Goal: Obtain resource: Download file/media

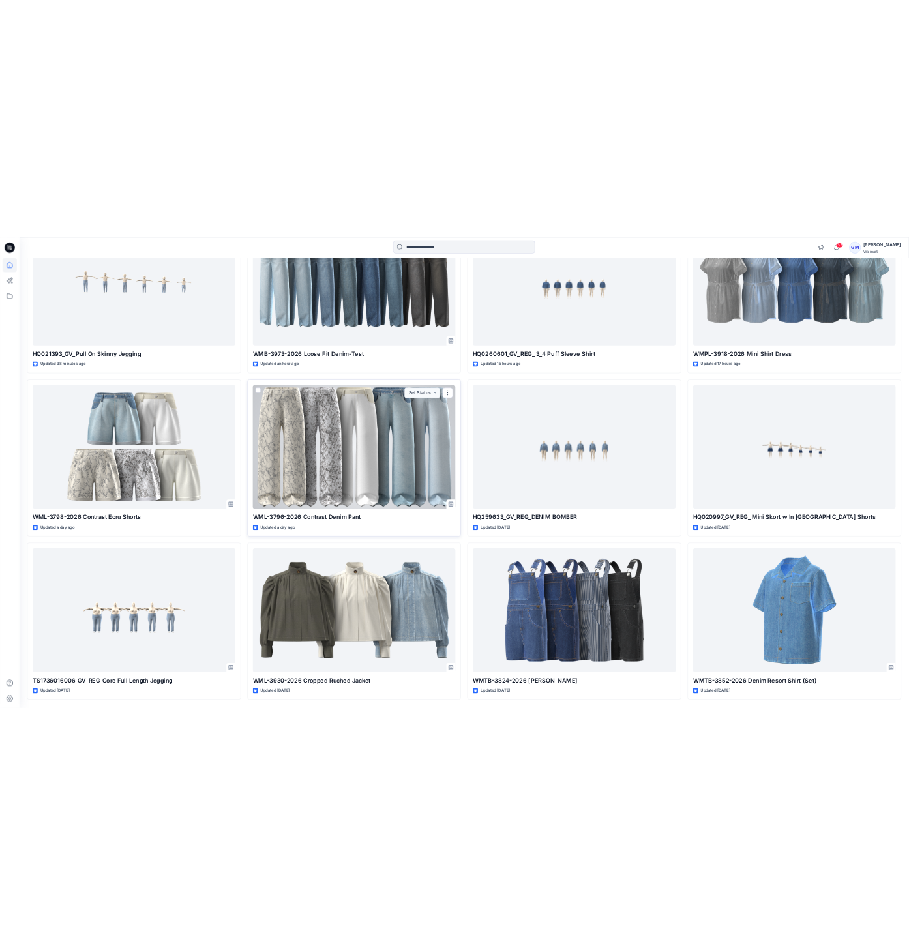
scroll to position [270, 0]
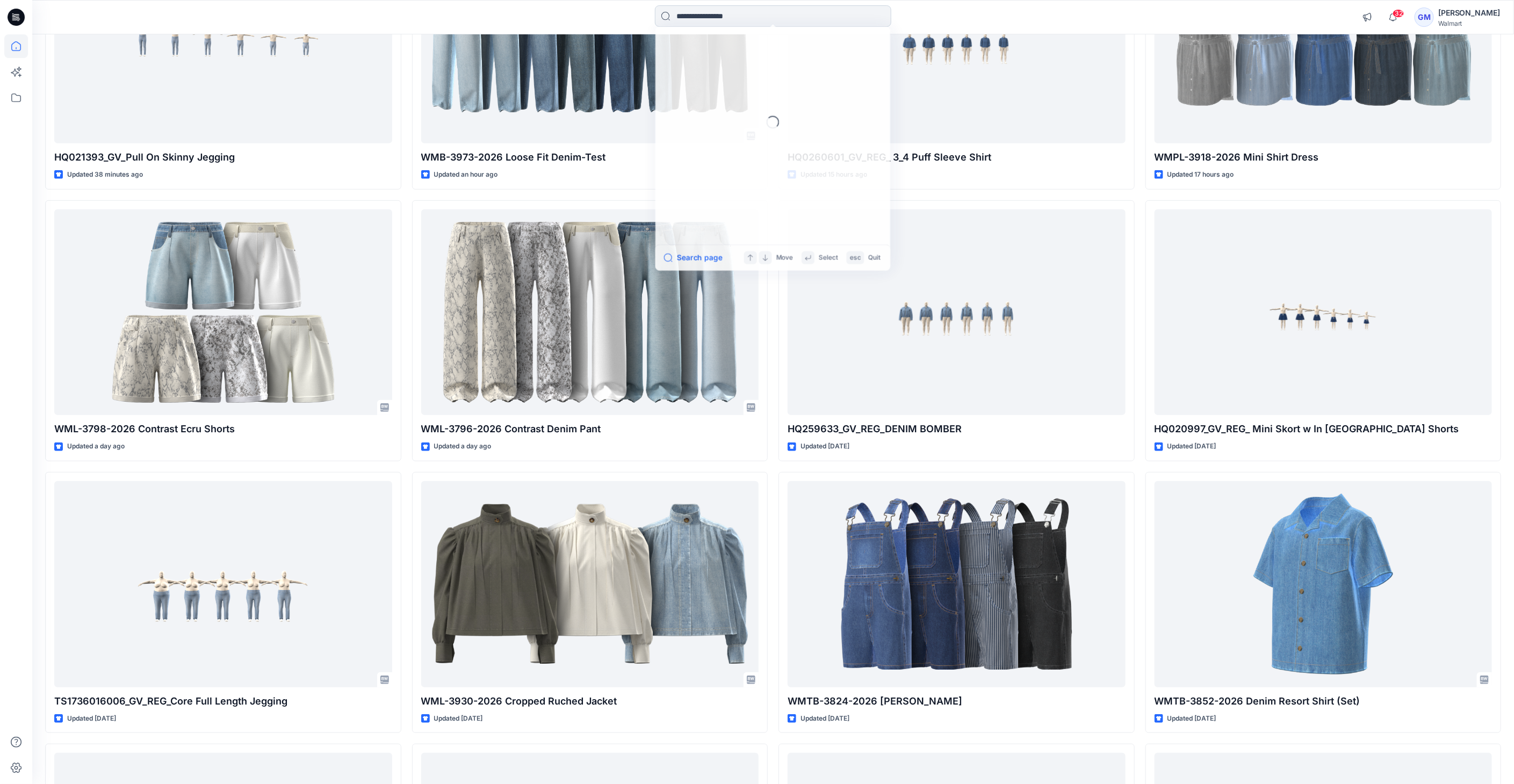
click at [692, 21] on input at bounding box center [773, 16] width 236 height 21
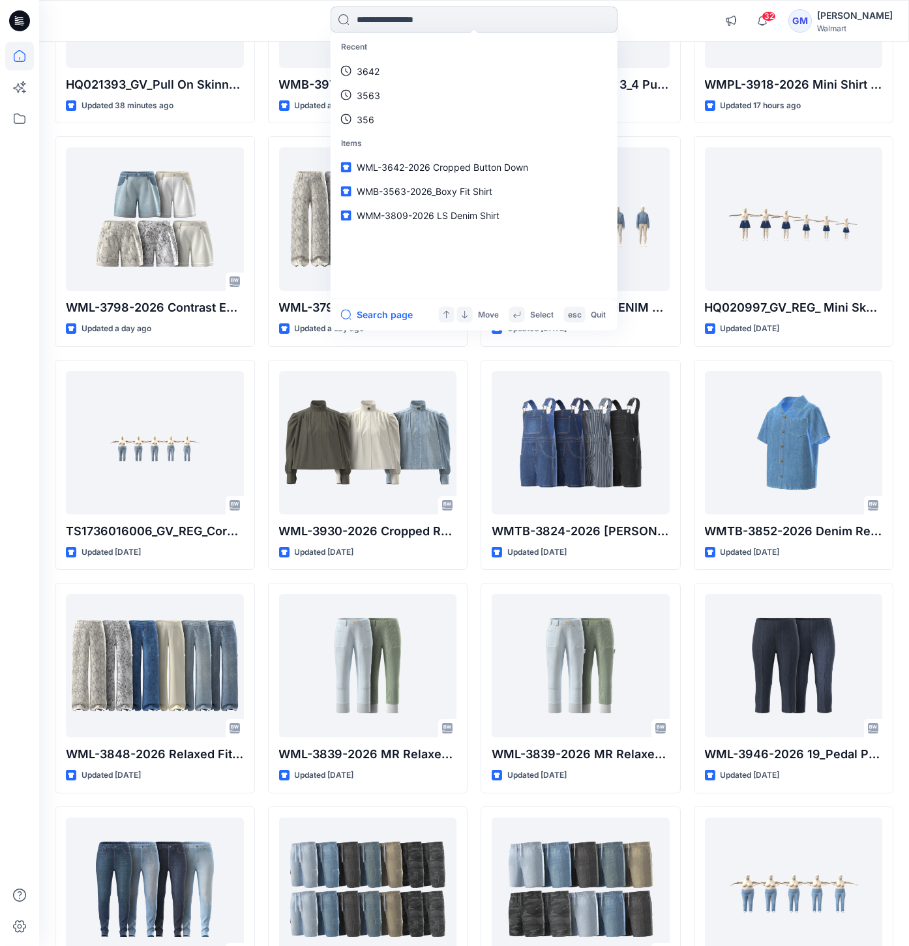
click at [469, 28] on input at bounding box center [474, 20] width 287 height 26
type input "****"
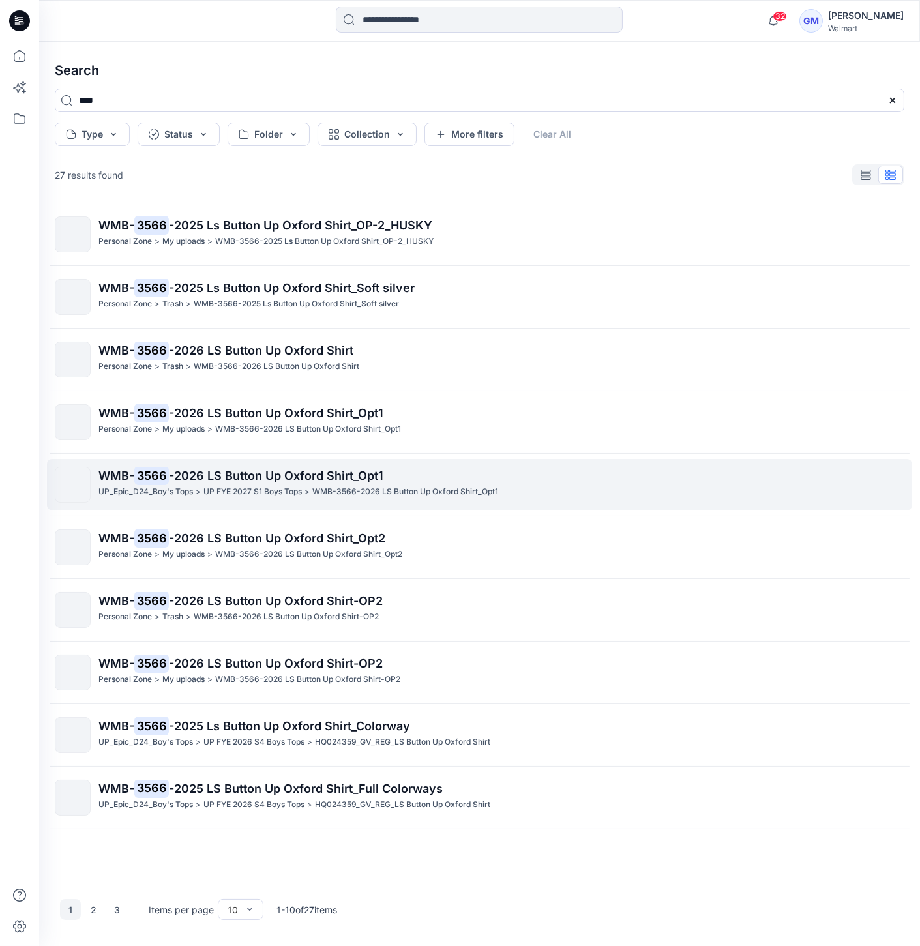
click at [331, 494] on p "WMB-3566-2026 LS Button Up Oxford Shirt_Opt1" at bounding box center [405, 492] width 186 height 14
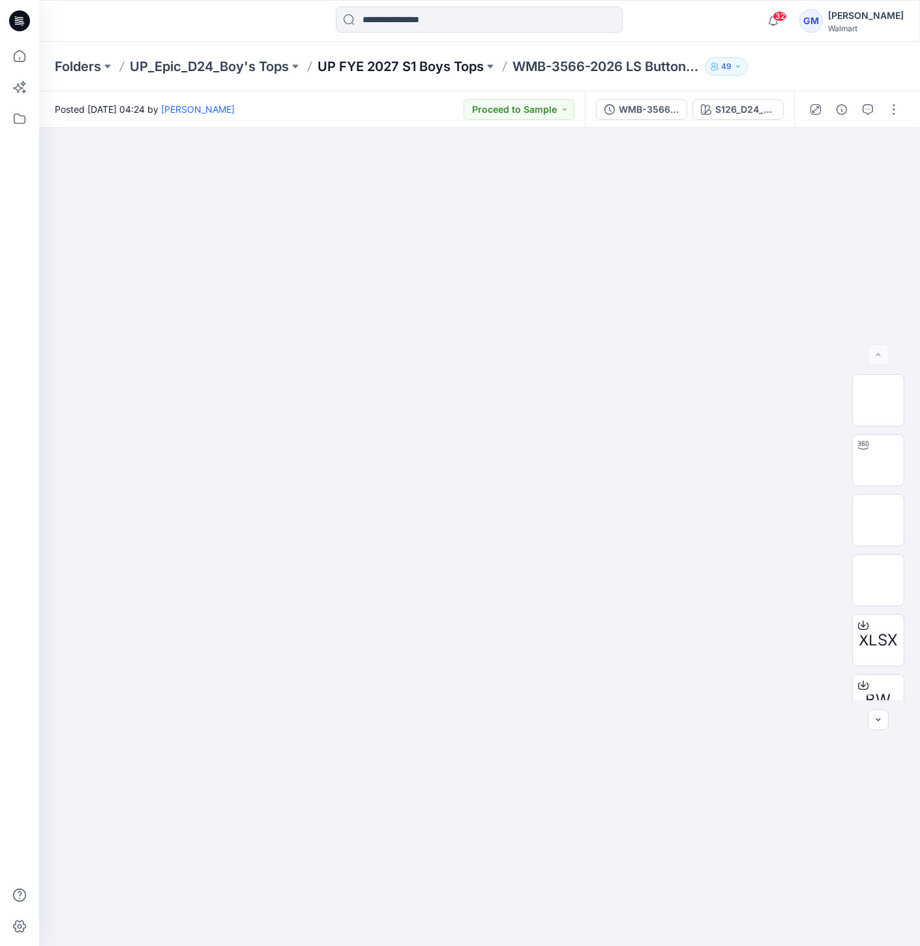
click at [390, 68] on p "UP FYE 2027 S1 Boys Tops" at bounding box center [401, 66] width 166 height 18
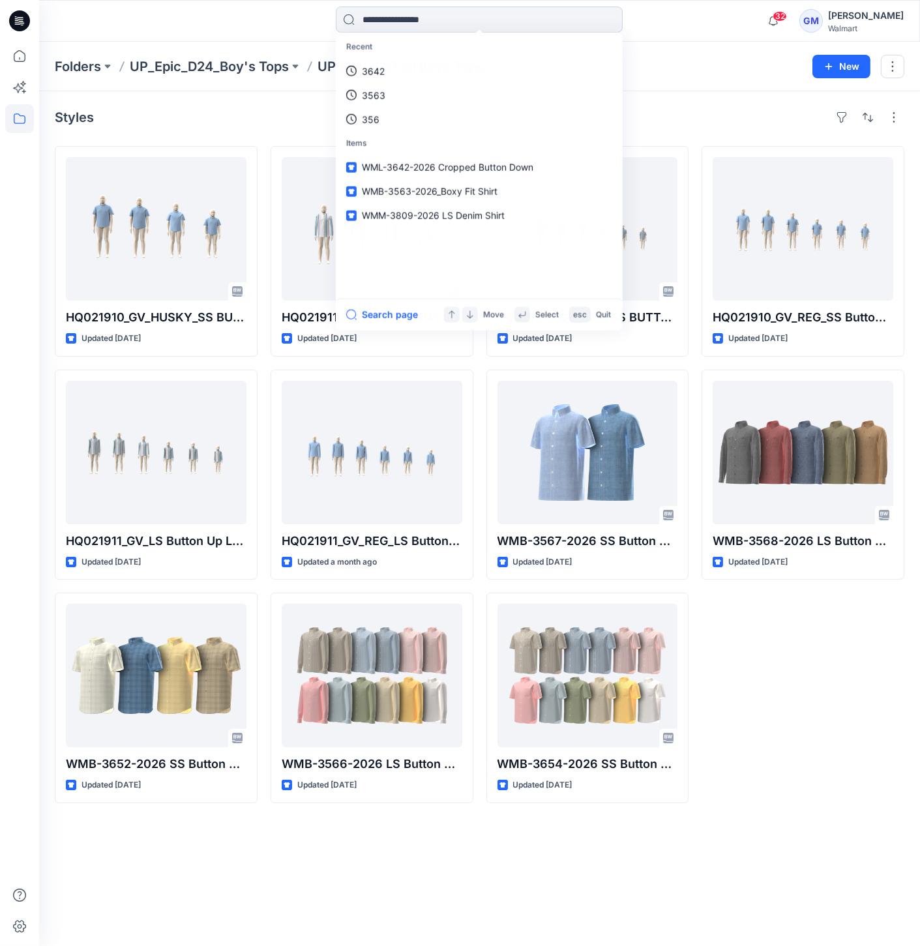
click at [492, 20] on input at bounding box center [479, 20] width 287 height 26
type input "****"
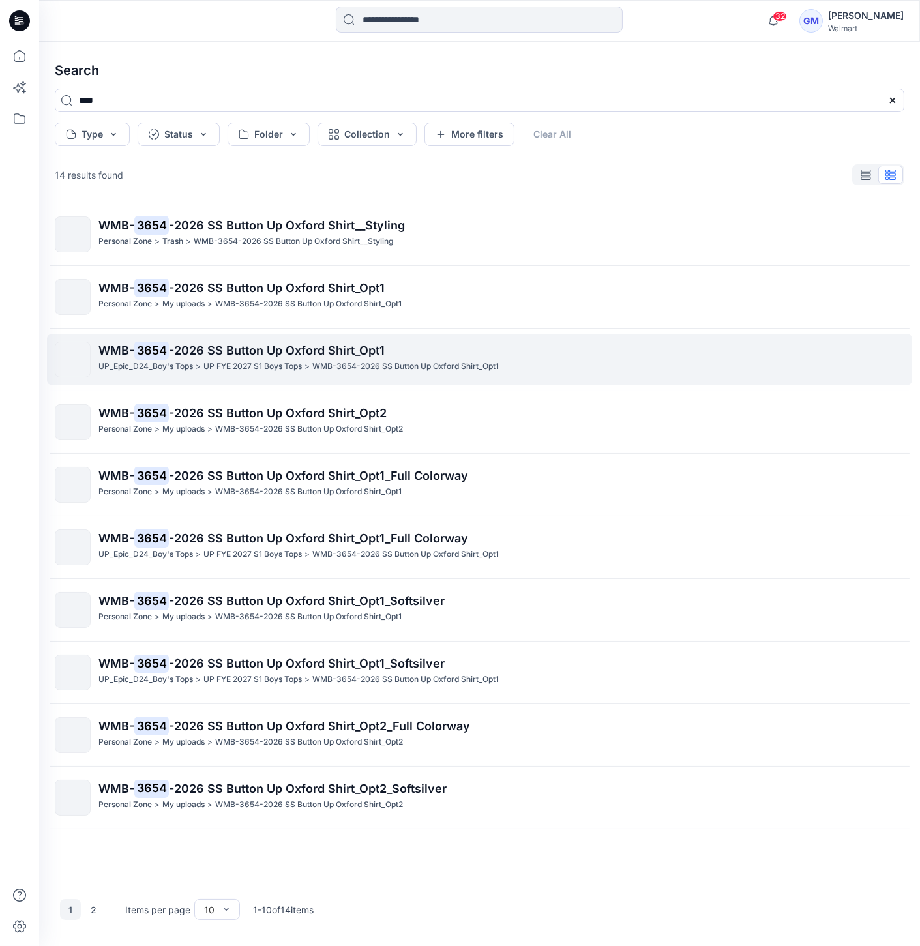
click at [299, 368] on p "UP FYE 2027 S1 Boys Tops" at bounding box center [253, 367] width 98 height 14
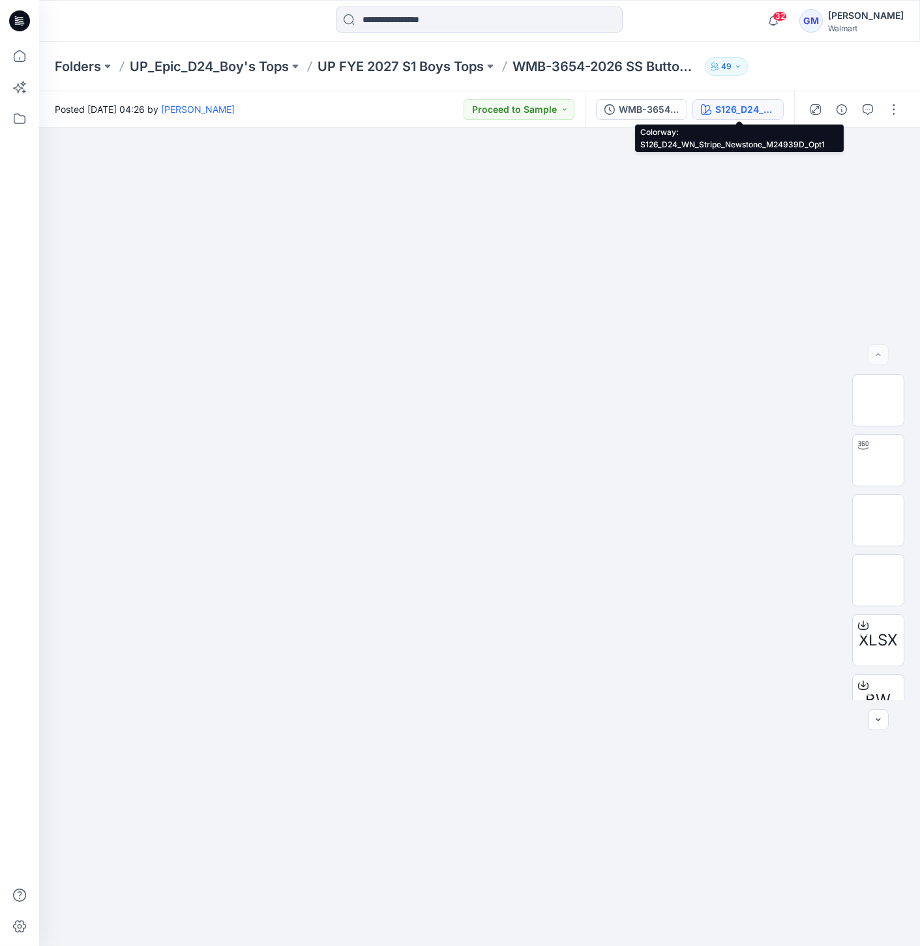
click at [755, 118] on button "S126_D24_WN_Stripe_Newstone_M24939D_Opt1" at bounding box center [738, 109] width 91 height 21
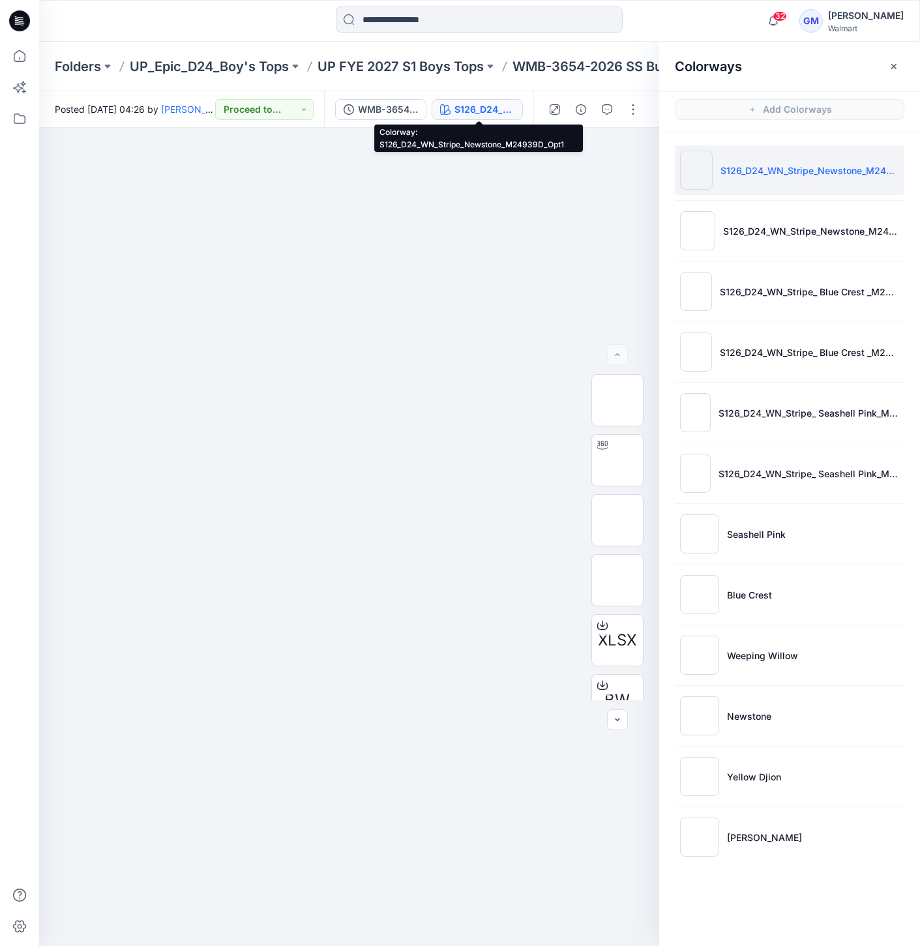
drag, startPoint x: 472, startPoint y: 110, endPoint x: 486, endPoint y: 123, distance: 19.0
click at [473, 112] on div "S126_D24_WN_Stripe_Newstone_M24939D_Opt1" at bounding box center [485, 109] width 60 height 14
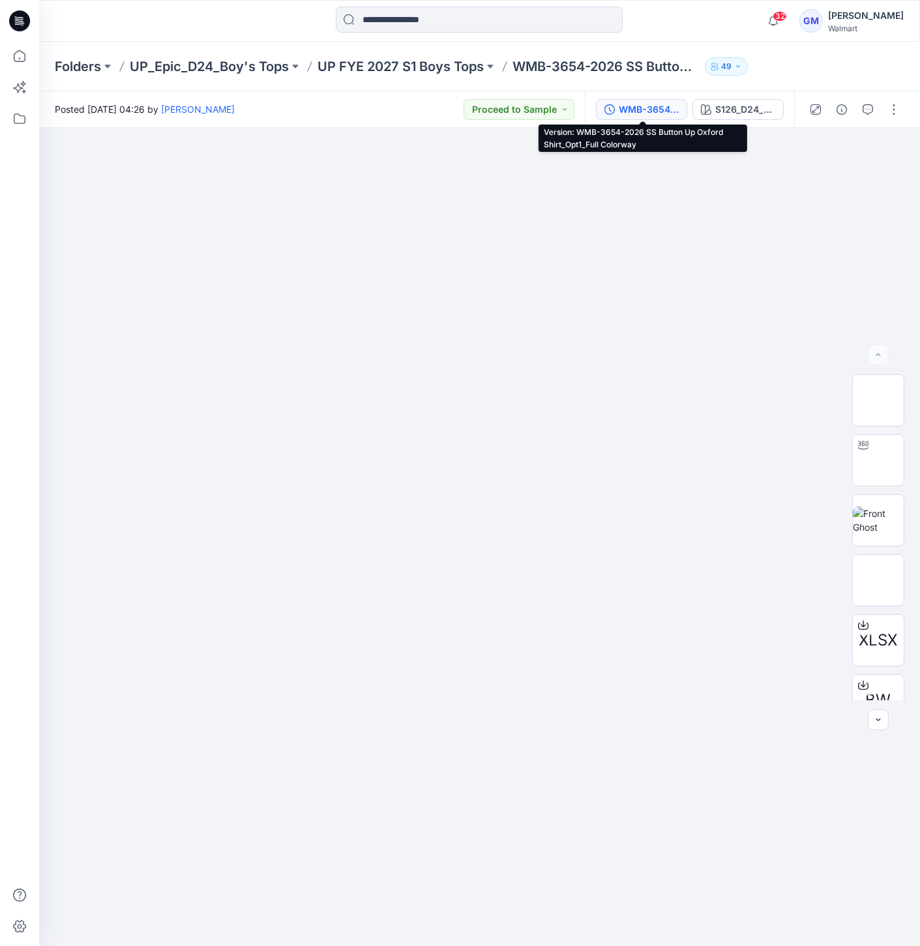
click at [634, 107] on div "WMB-3654-2026 SS Button Up Oxford Shirt_Opt1_Full Colorway" at bounding box center [649, 109] width 60 height 14
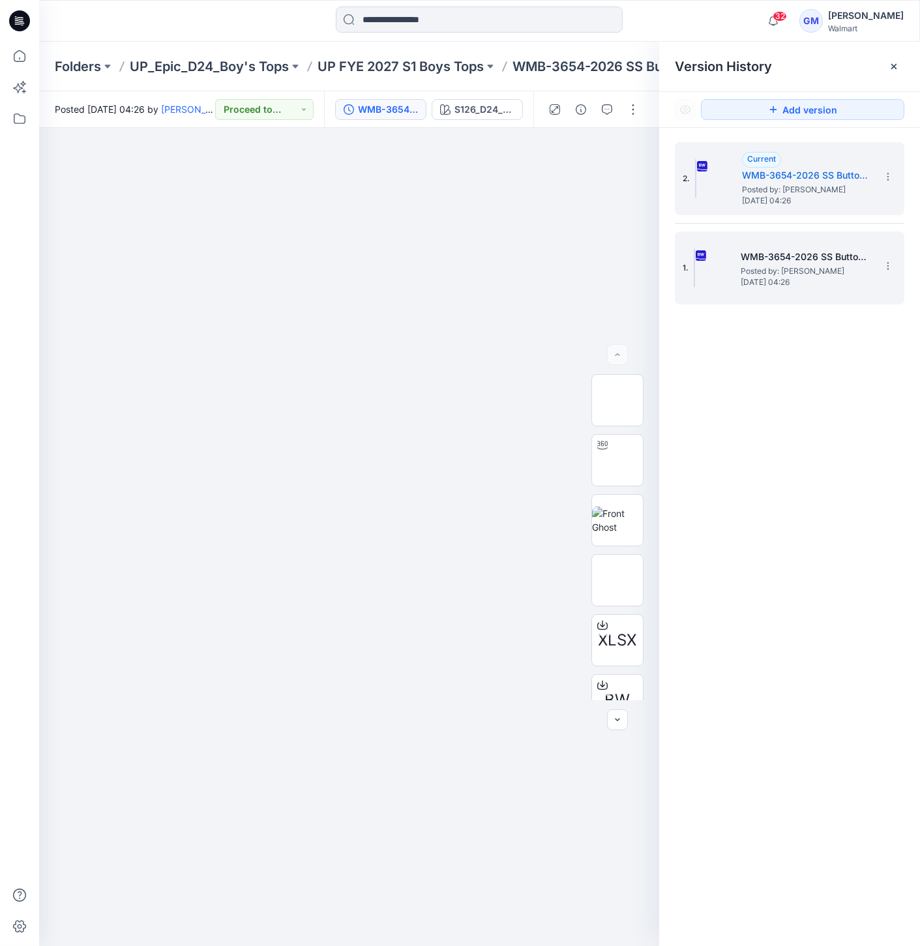
click at [695, 269] on img at bounding box center [694, 268] width 1 height 39
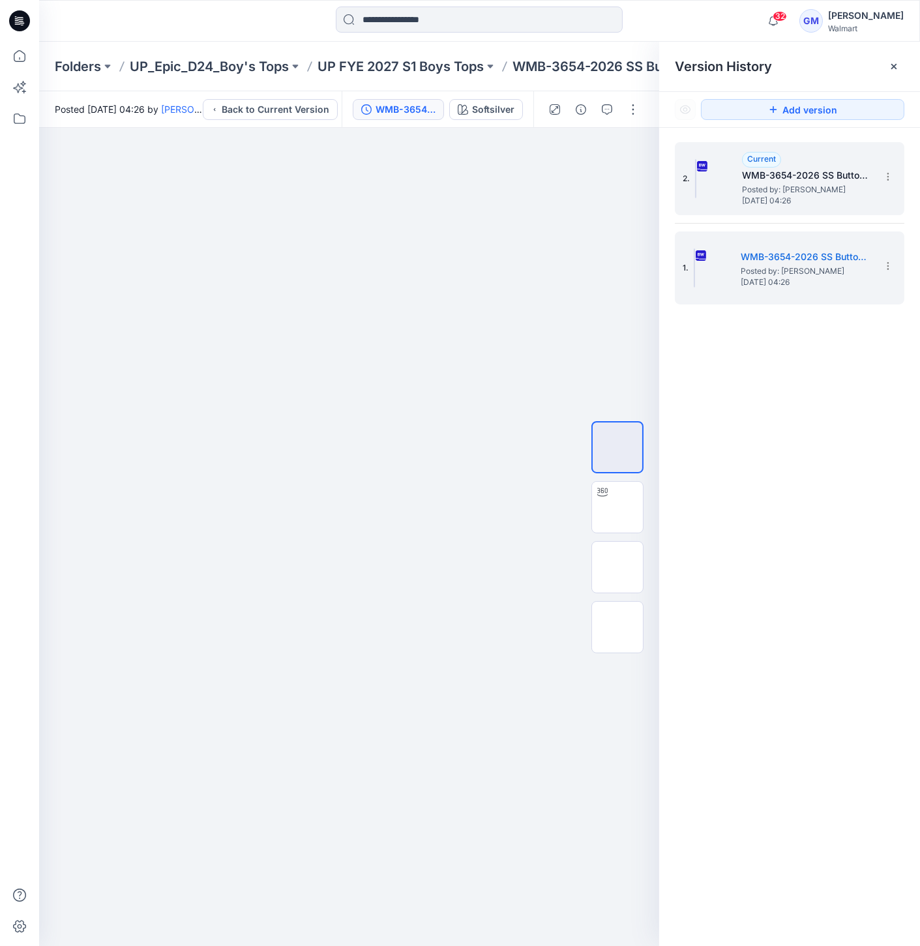
click at [697, 197] on img at bounding box center [695, 178] width 1 height 39
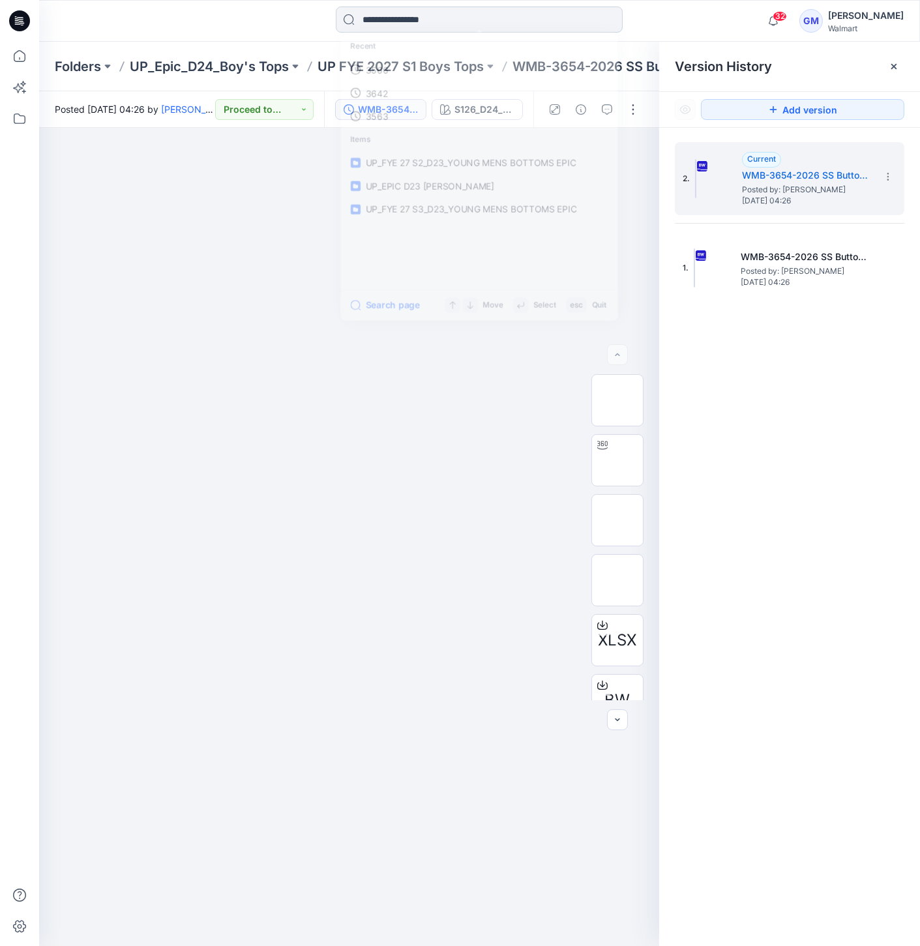
click at [414, 23] on input at bounding box center [479, 20] width 287 height 26
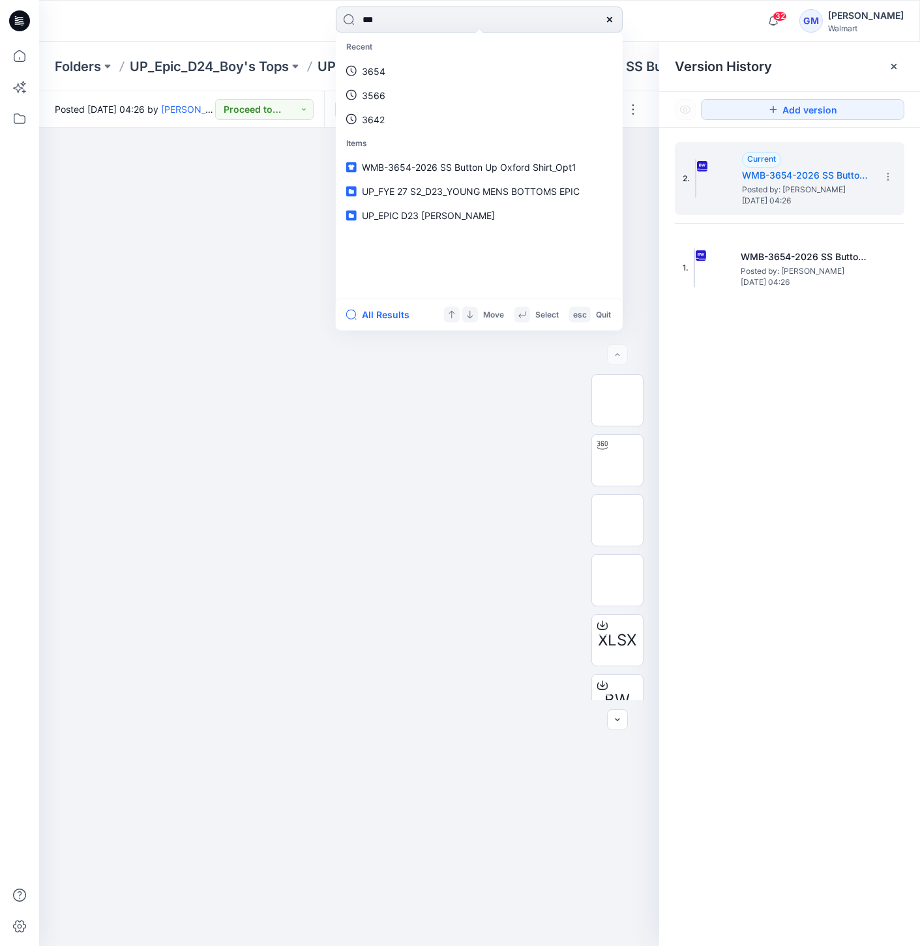
type input "****"
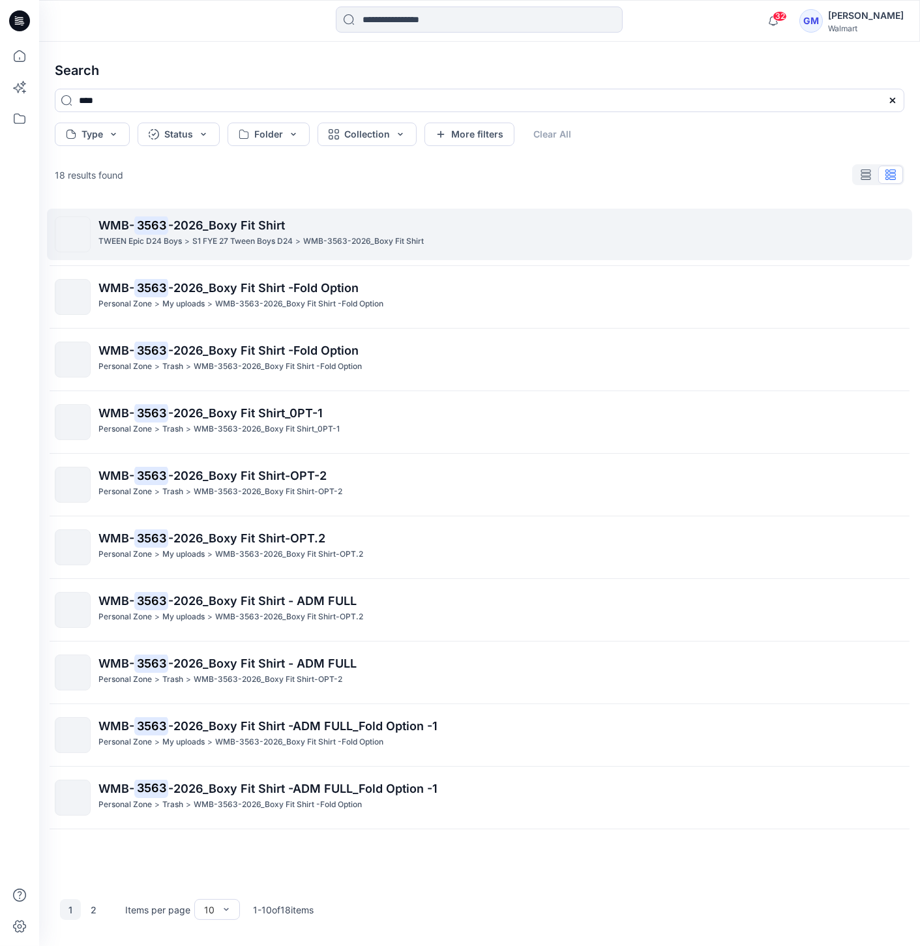
click at [458, 228] on p "WMB- 3563 -2026_Boxy Fit Shirt" at bounding box center [501, 226] width 806 height 18
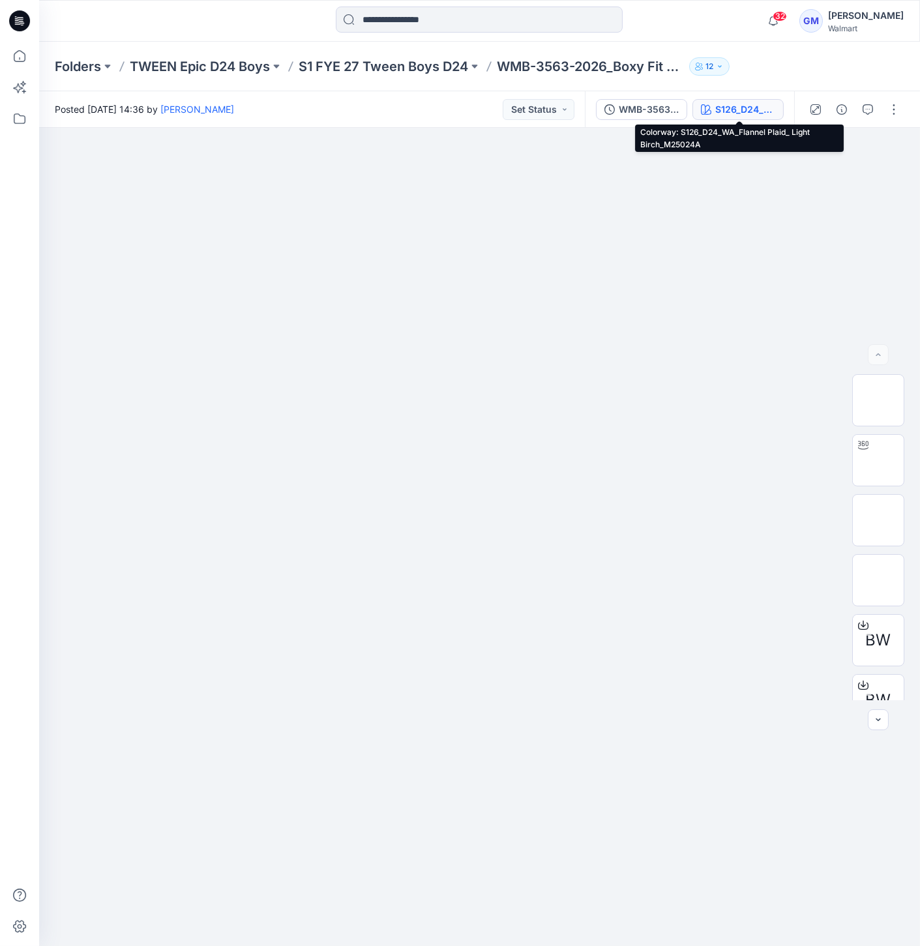
click at [758, 99] on button "S126_D24_WA_Flannel Plaid_ Light Birch_M25024A" at bounding box center [738, 109] width 91 height 21
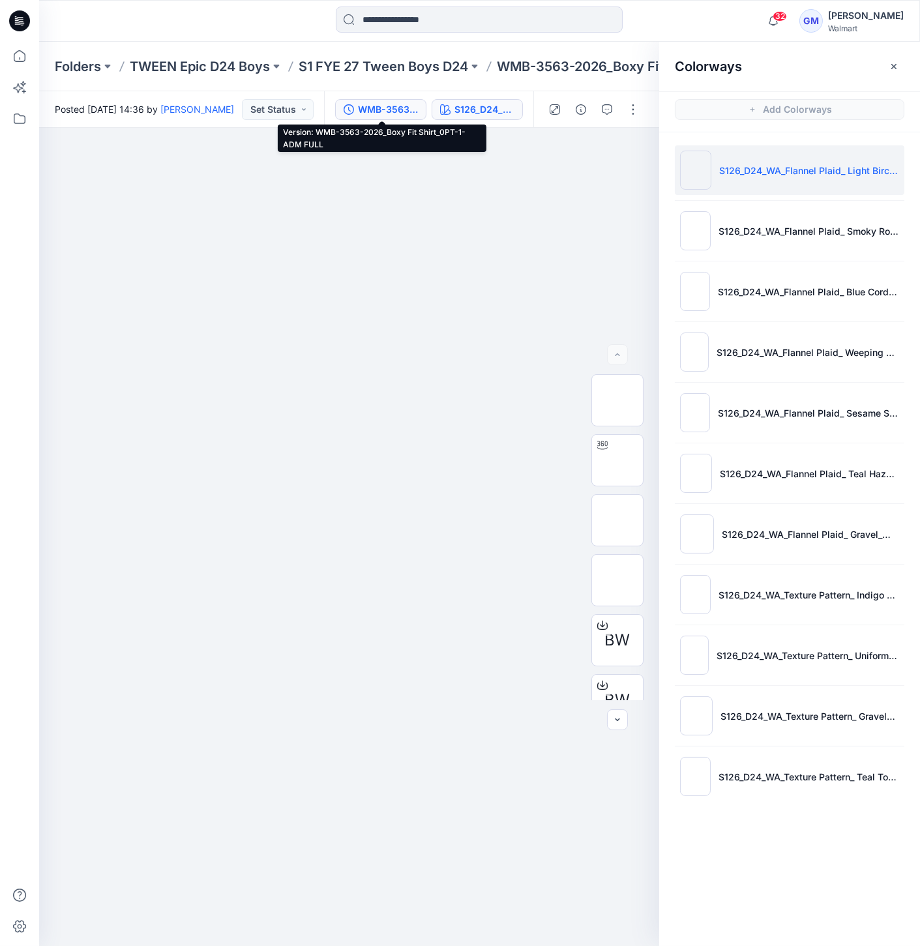
click at [410, 107] on div "WMB-3563-2026_Boxy Fit Shirt_0PT-1-ADM FULL" at bounding box center [388, 109] width 60 height 14
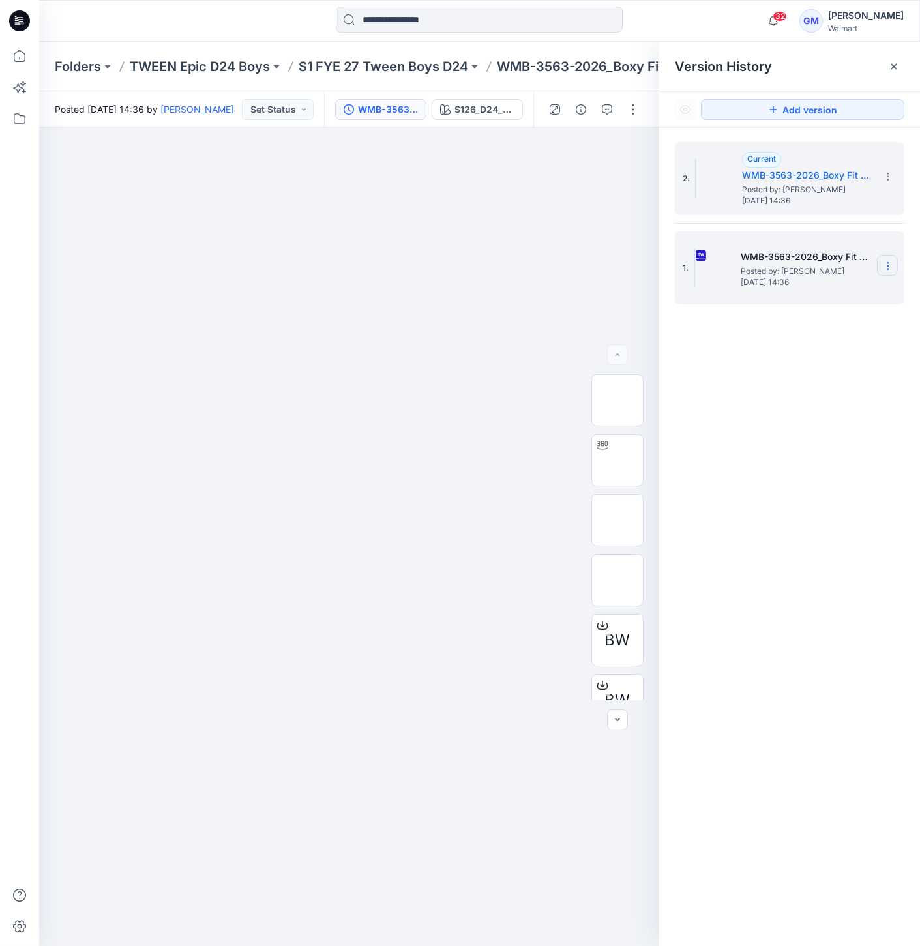
click at [894, 264] on section at bounding box center [887, 265] width 21 height 21
click at [796, 295] on span "Download Source BW File" at bounding box center [822, 292] width 109 height 16
click at [548, 226] on div at bounding box center [349, 537] width 620 height 819
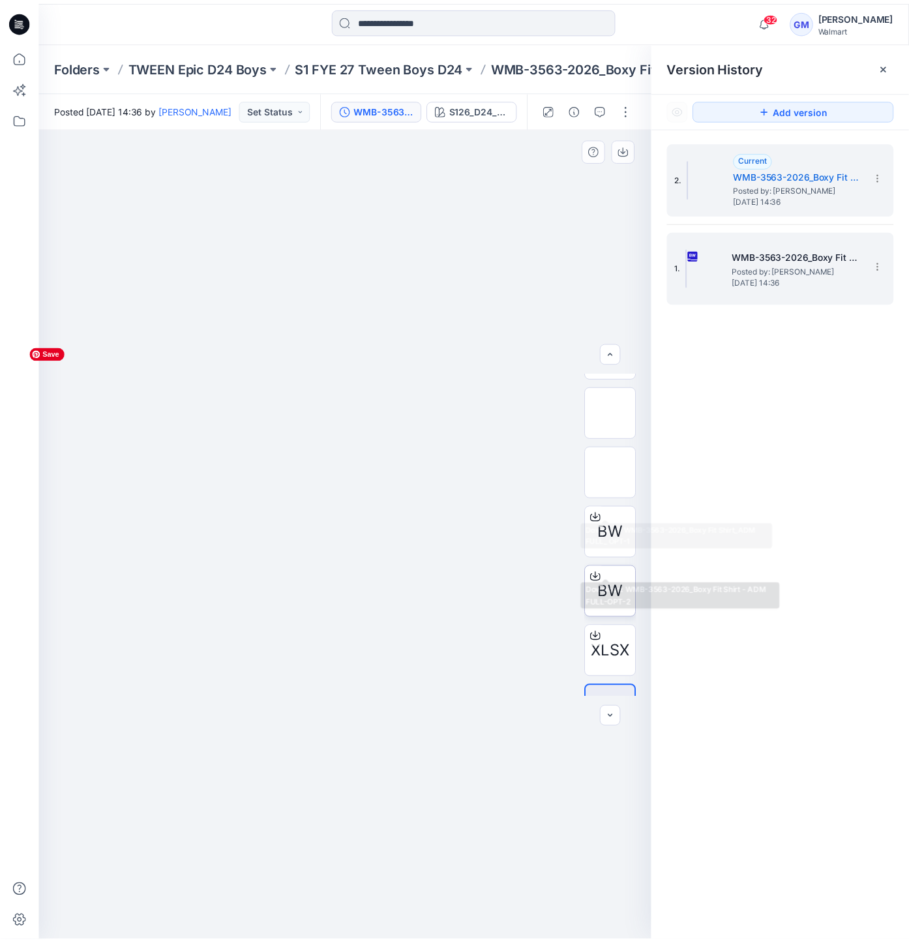
scroll to position [145, 0]
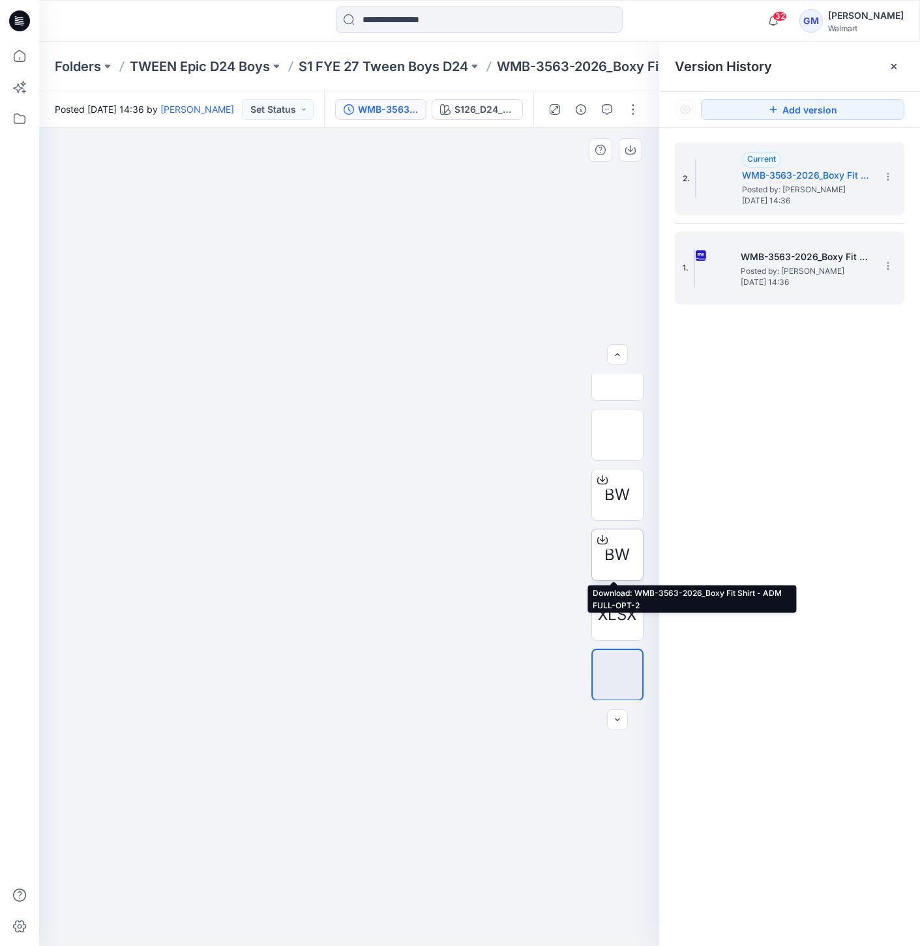
click at [614, 549] on span "BW" at bounding box center [617, 554] width 25 height 23
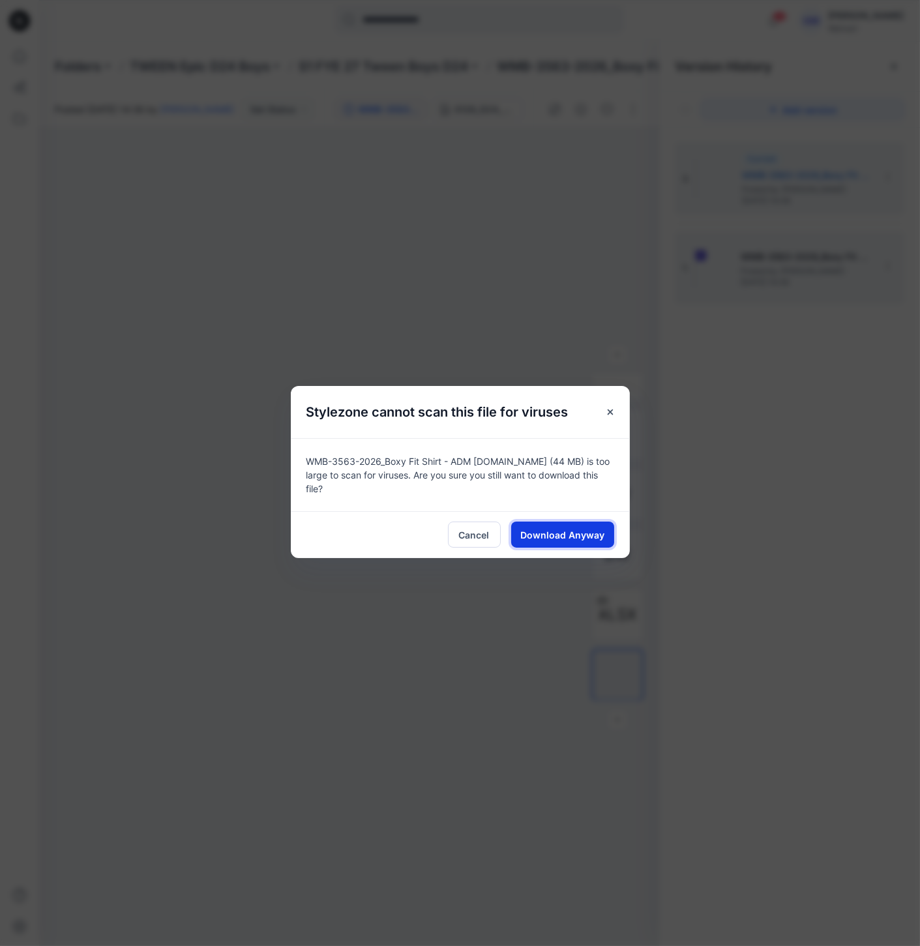
click at [557, 528] on button "Download Anyway" at bounding box center [562, 535] width 103 height 26
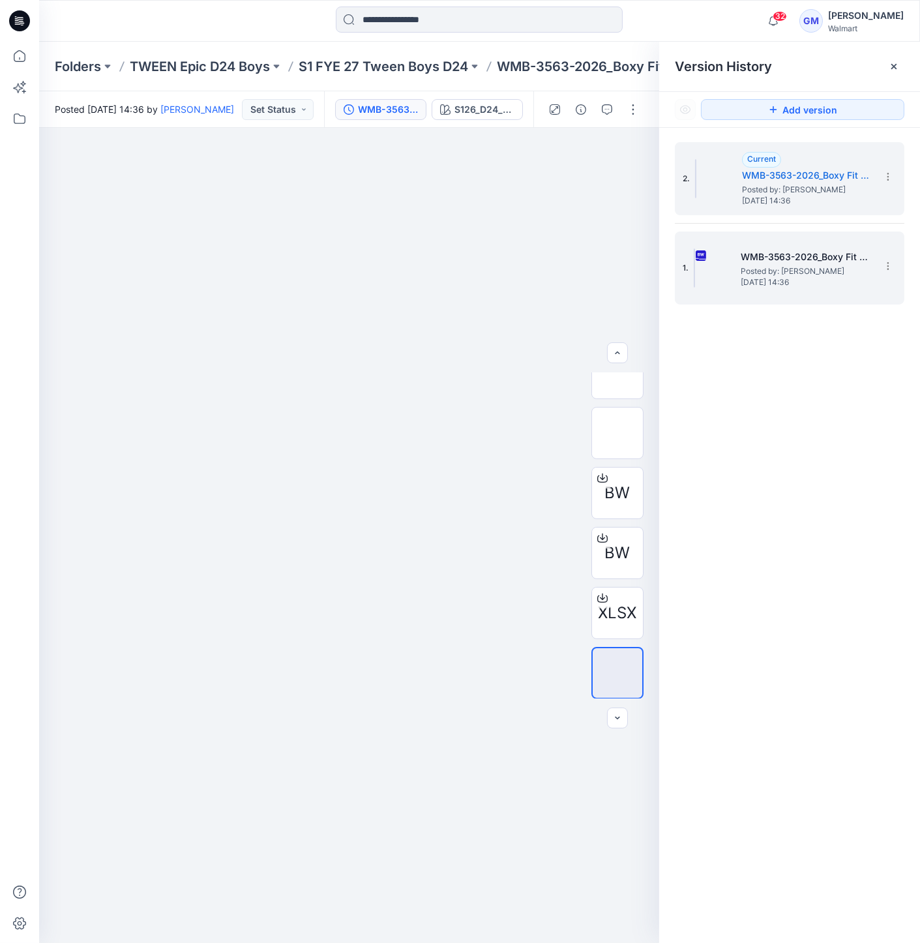
click at [19, 21] on icon at bounding box center [21, 21] width 5 height 1
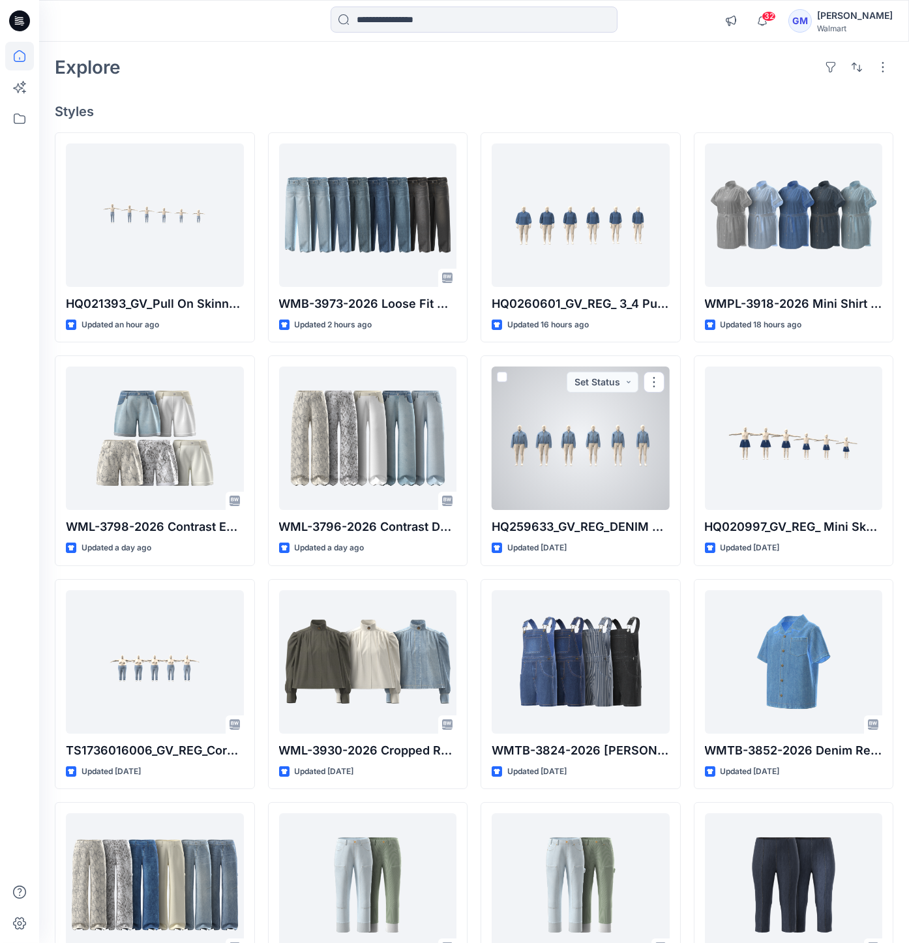
scroll to position [72, 0]
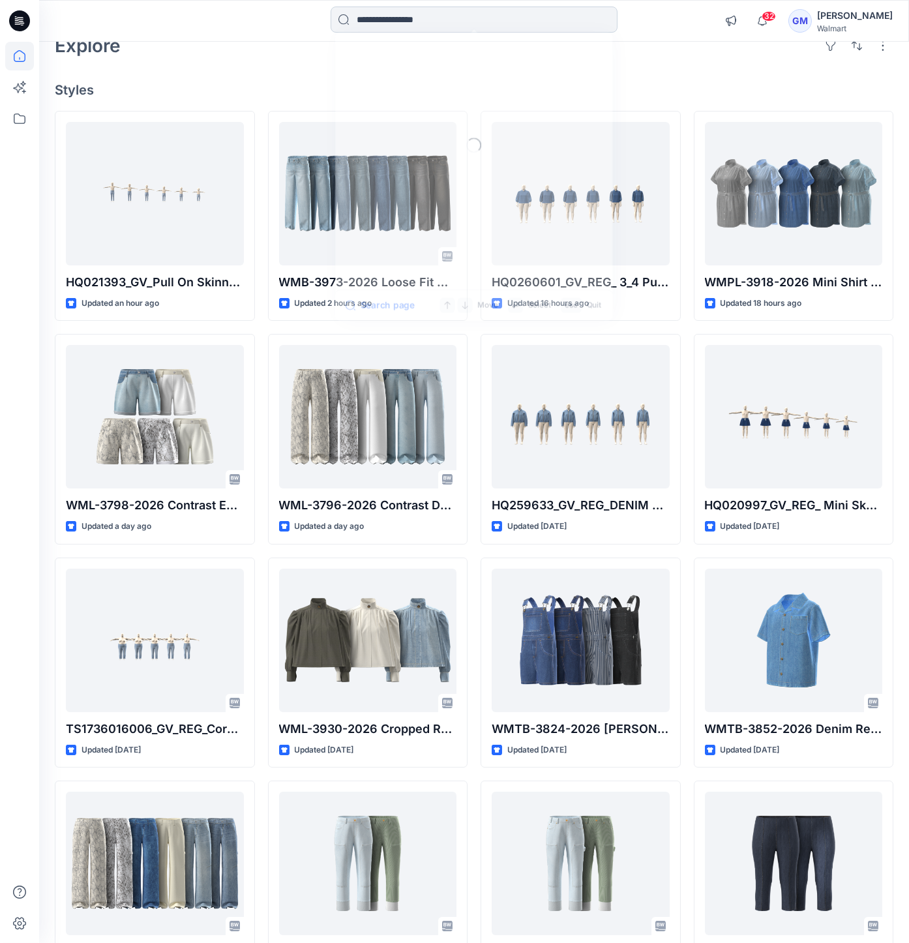
click at [425, 18] on input at bounding box center [474, 20] width 287 height 26
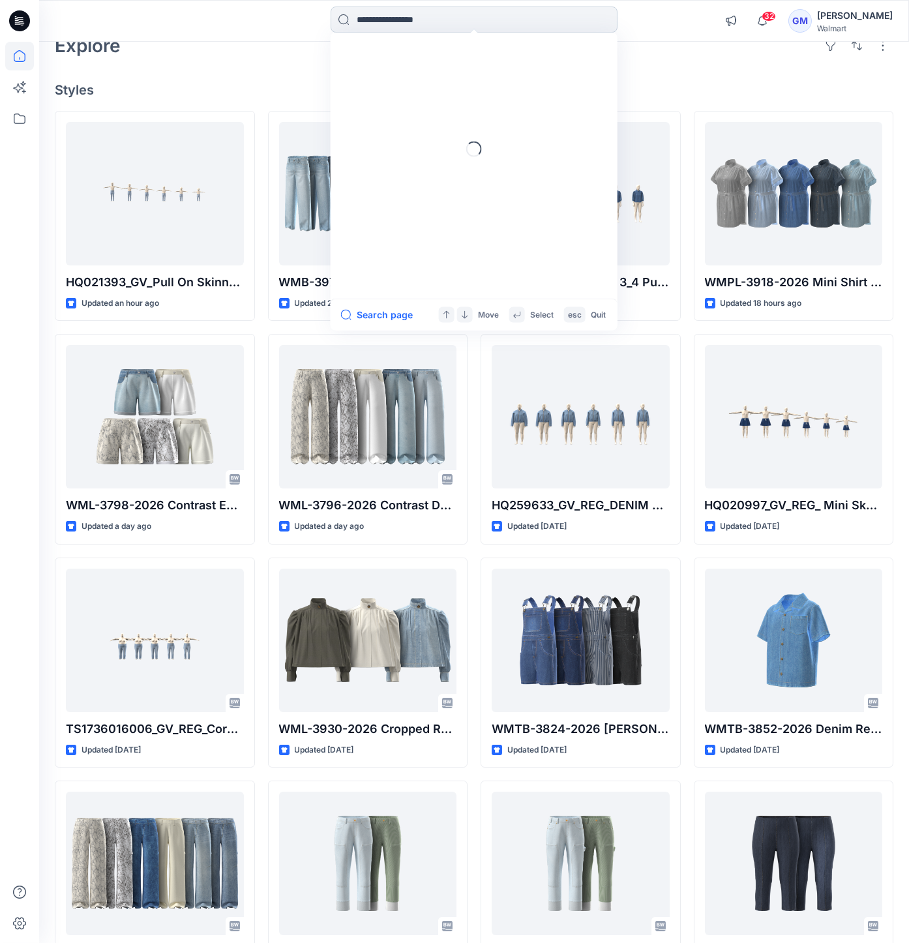
paste input "**********"
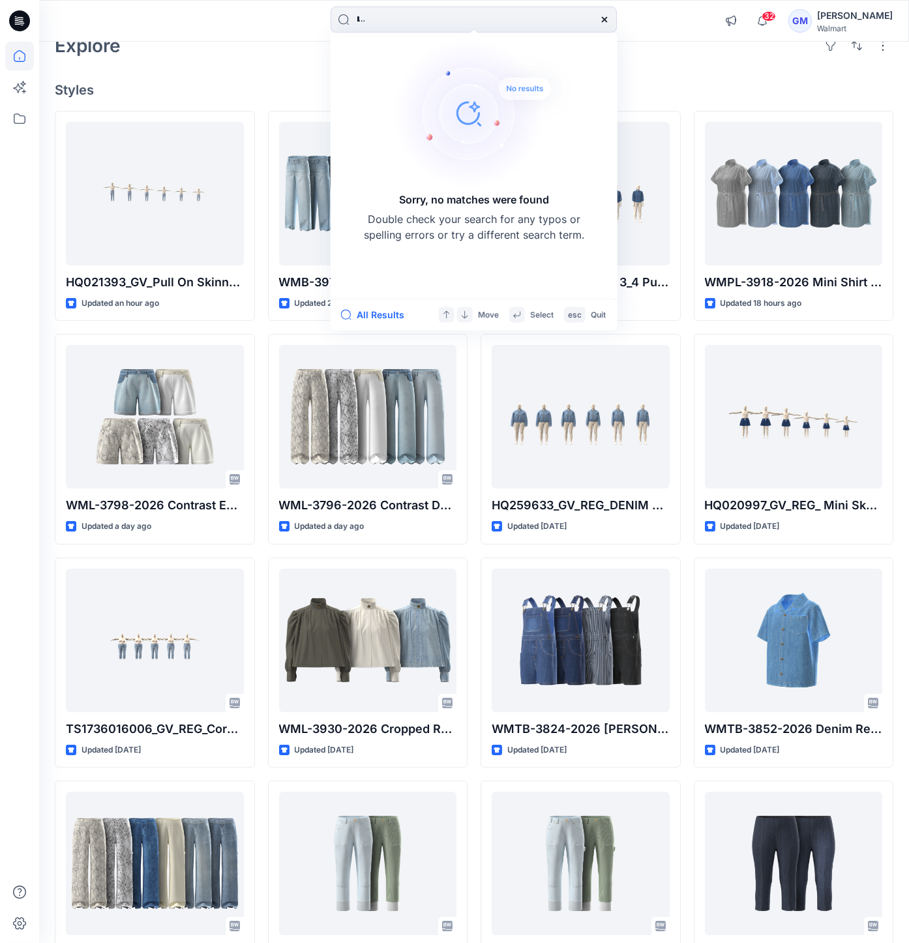
type input "**********"
click at [601, 19] on icon at bounding box center [604, 19] width 10 height 10
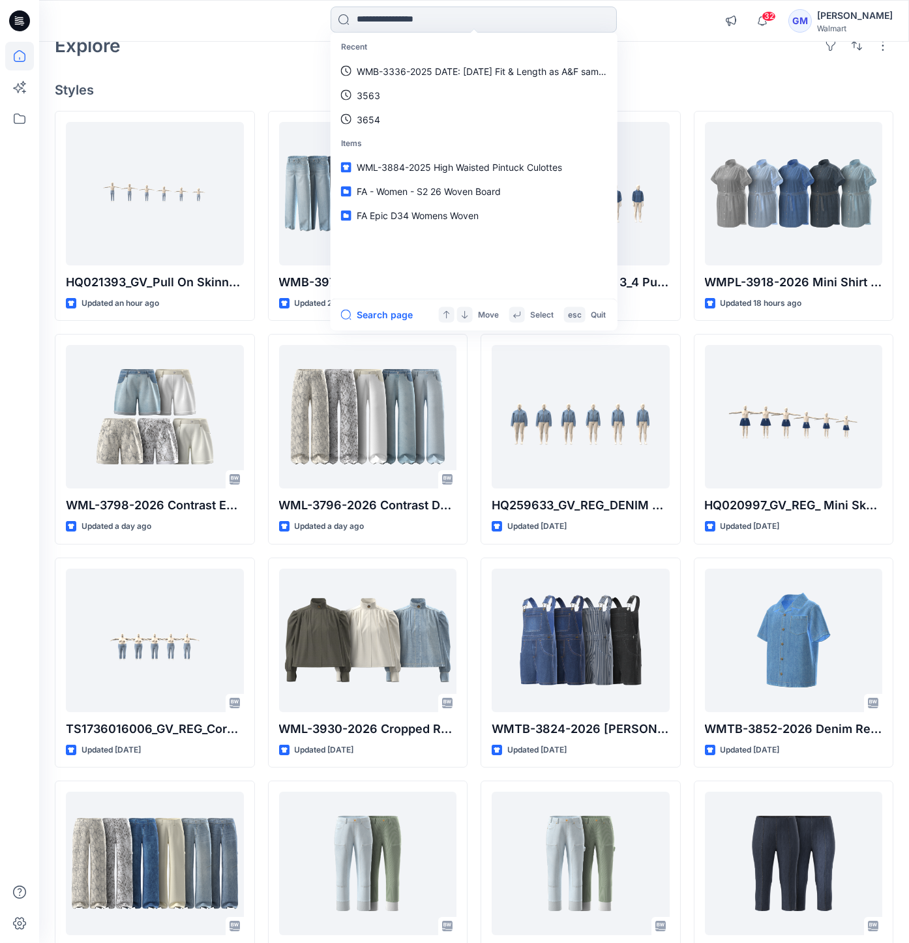
click at [506, 23] on input at bounding box center [474, 20] width 287 height 26
paste input "**********"
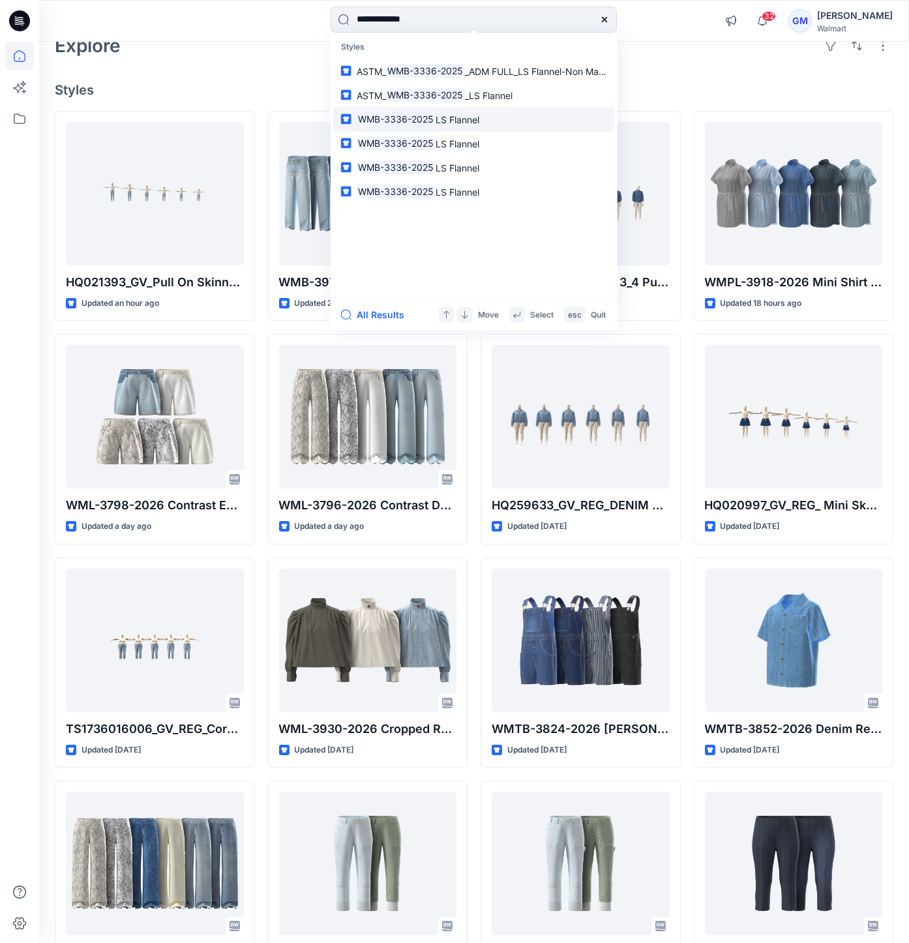
type input "**********"
click at [479, 113] on span "LS Flannel" at bounding box center [458, 118] width 44 height 11
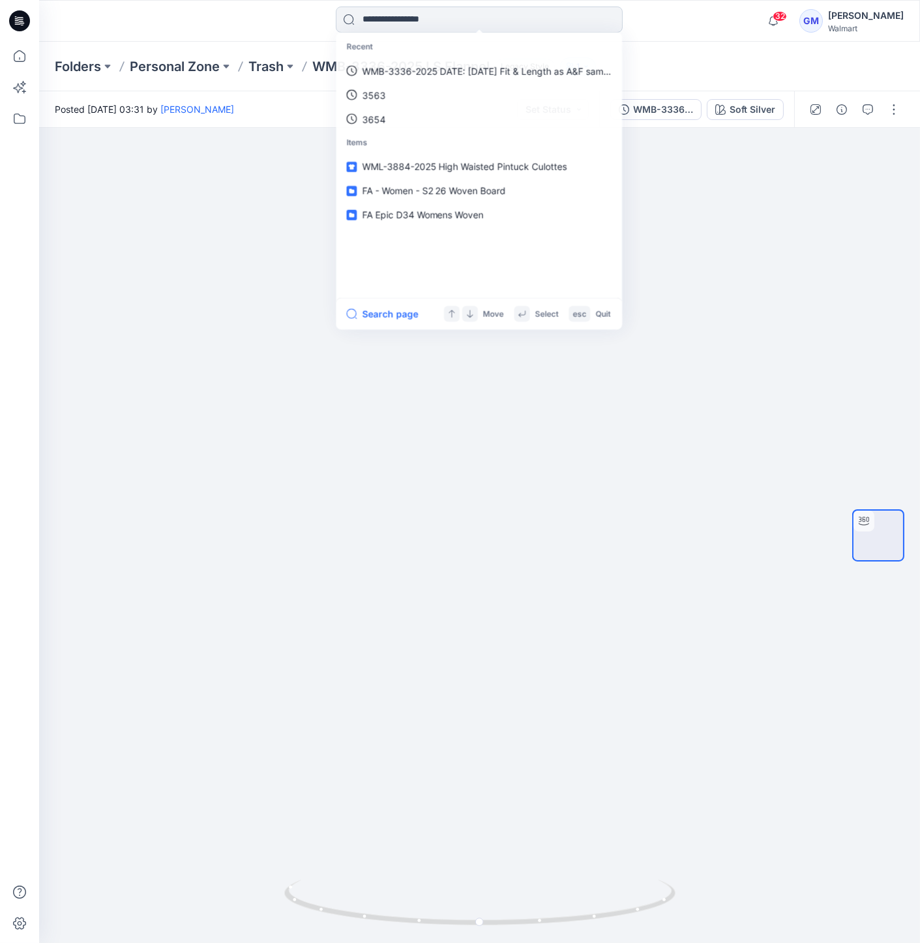
click at [440, 14] on input at bounding box center [479, 20] width 287 height 26
click at [411, 72] on p "WMB-3336-2025" at bounding box center [400, 71] width 76 height 14
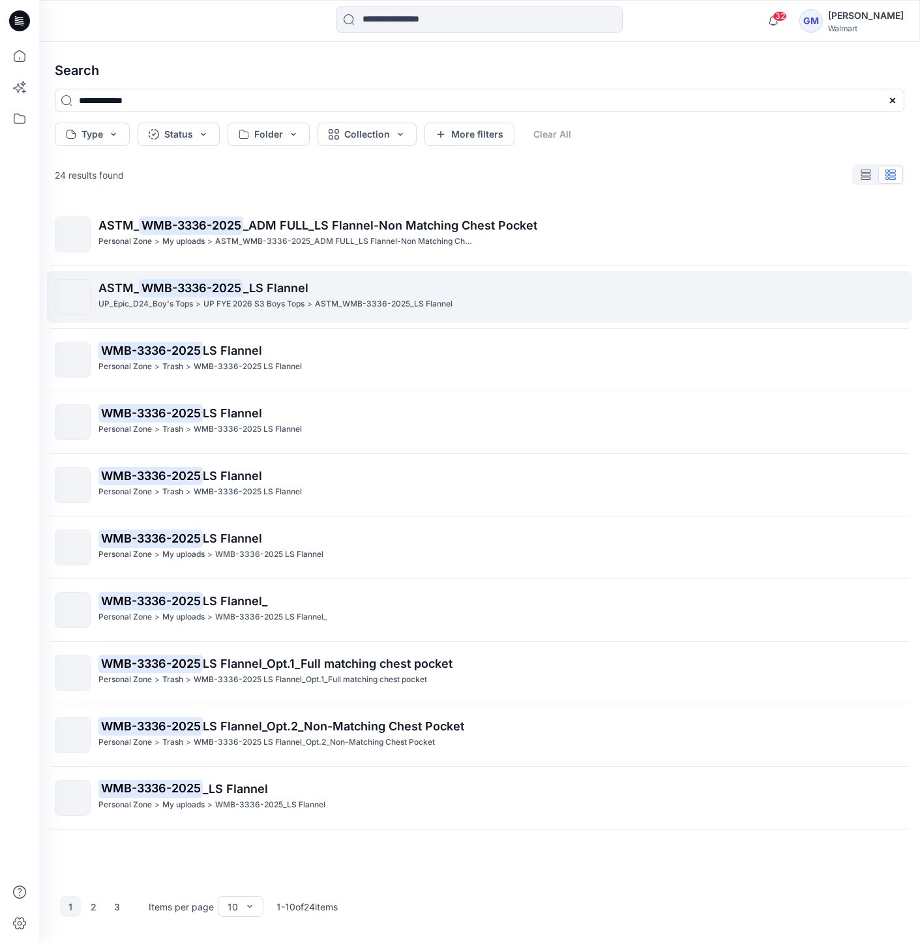
click at [375, 294] on p "ASTM_ WMB-3336-2025 _LS Flannel" at bounding box center [501, 288] width 806 height 18
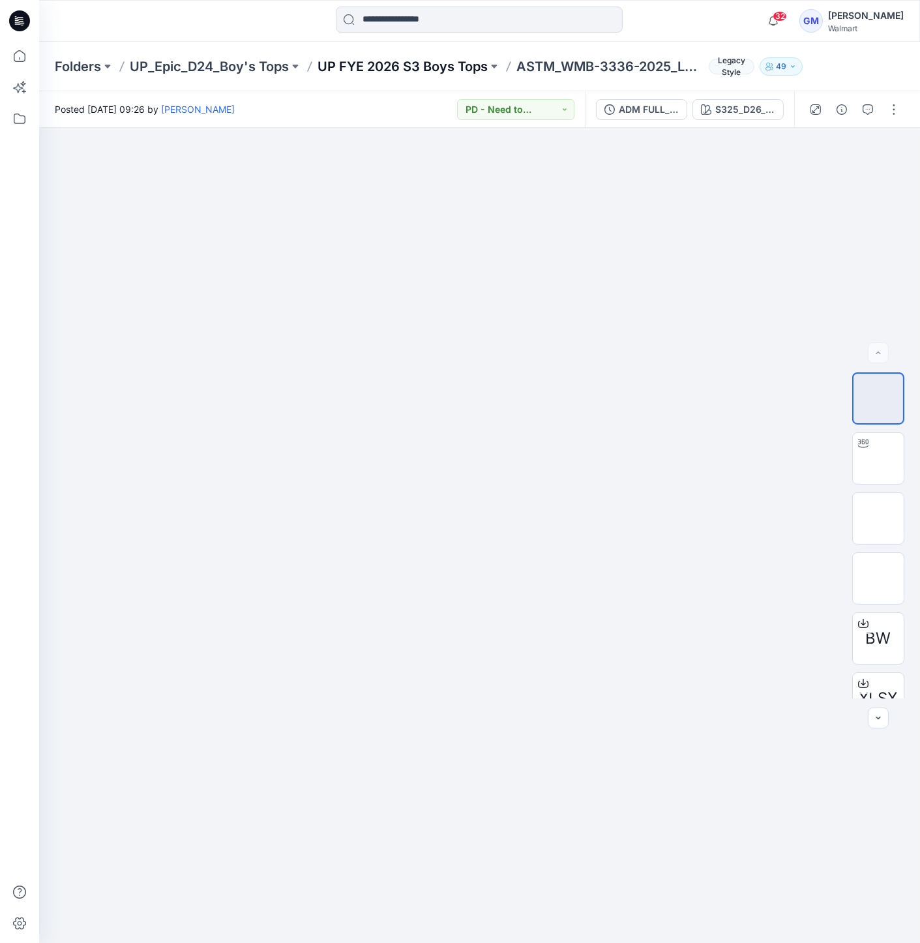
click at [409, 72] on p "UP FYE 2026 S3 Boys Tops" at bounding box center [403, 66] width 170 height 18
